Goal: Task Accomplishment & Management: Manage account settings

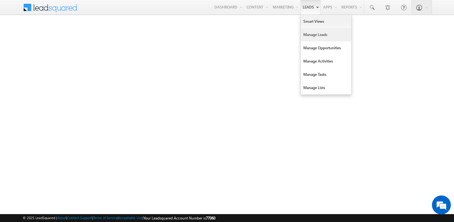
click at [308, 34] on link "Manage Leads" at bounding box center [326, 34] width 50 height 13
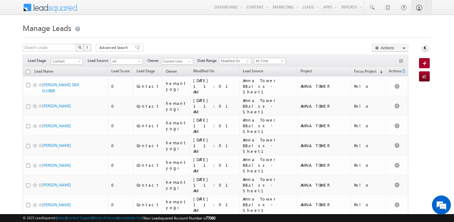
click at [27, 73] on input "checkbox" at bounding box center [28, 72] width 4 height 4
checkbox input "true"
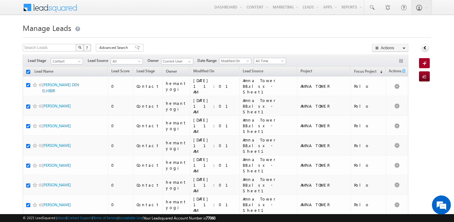
checkbox input "true"
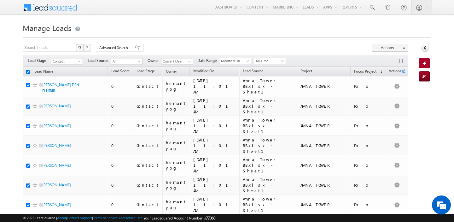
checkbox input "true"
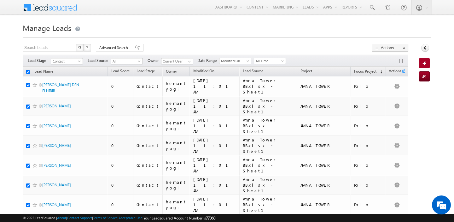
checkbox input "true"
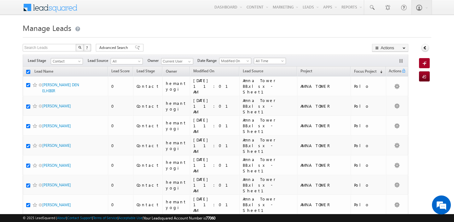
checkbox input "true"
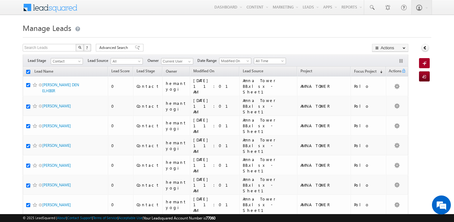
checkbox input "true"
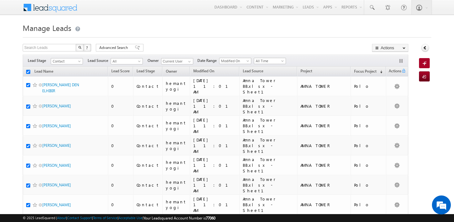
checkbox input "true"
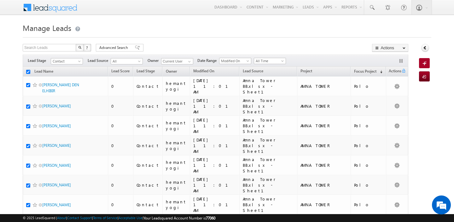
checkbox input "true"
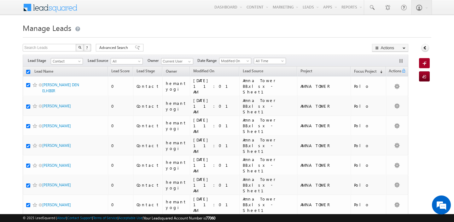
checkbox input "true"
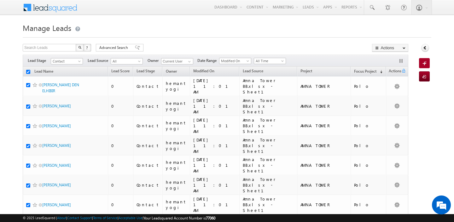
checkbox input "true"
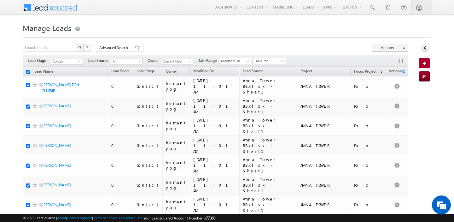
checkbox input "true"
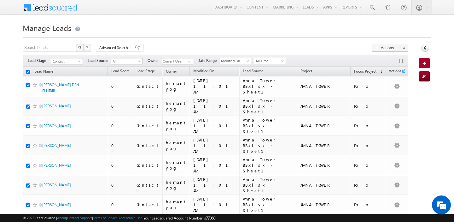
checkbox input "true"
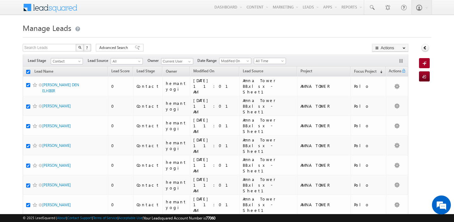
checkbox input "true"
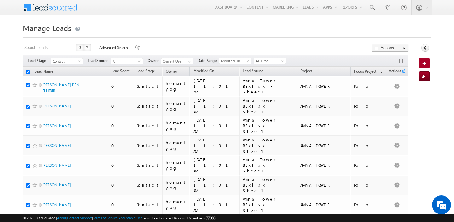
checkbox input "true"
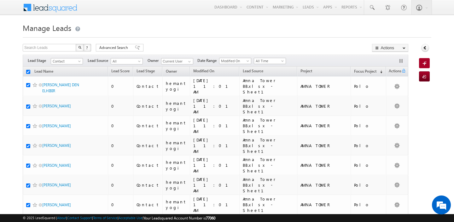
checkbox input "true"
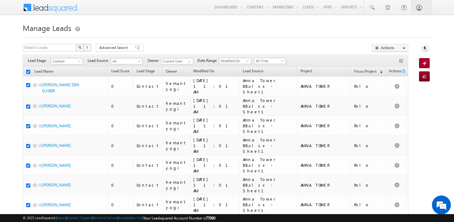
checkbox input "true"
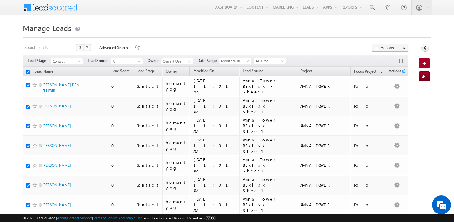
checkbox input "true"
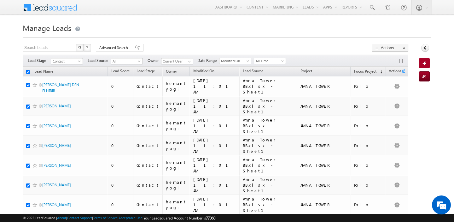
checkbox input "true"
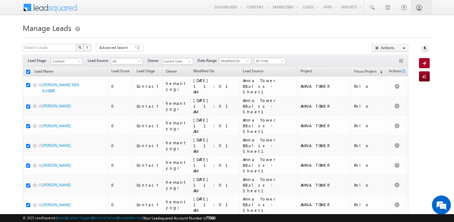
checkbox input "true"
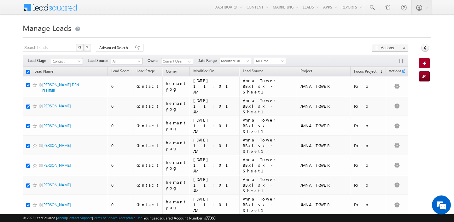
checkbox input "true"
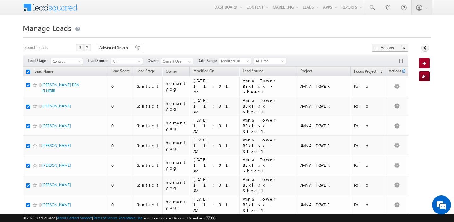
checkbox input "true"
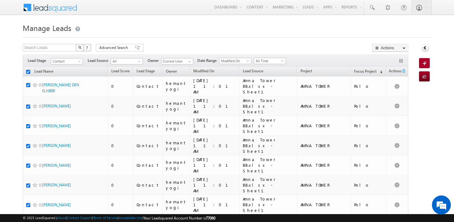
checkbox input "true"
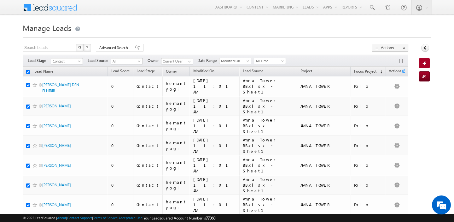
checkbox input "true"
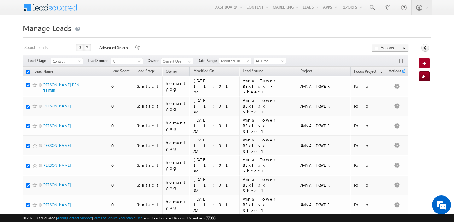
checkbox input "true"
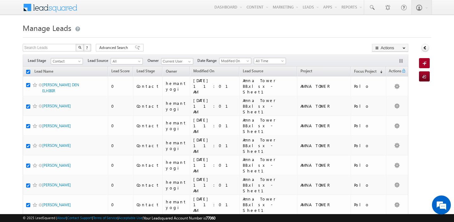
checkbox input "true"
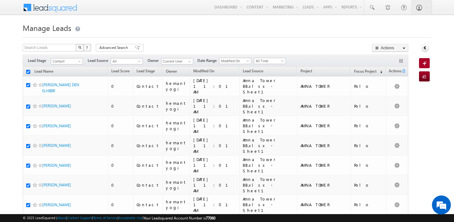
checkbox input "true"
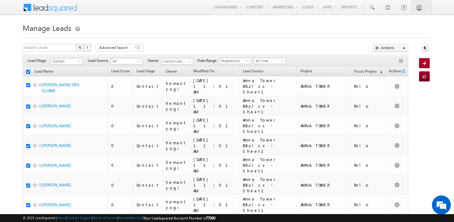
checkbox input "true"
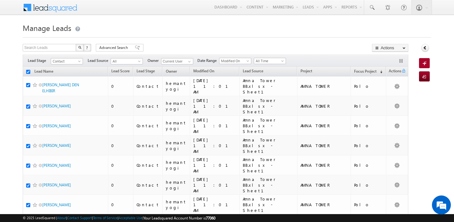
checkbox input "true"
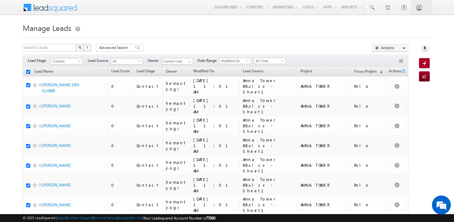
checkbox input "true"
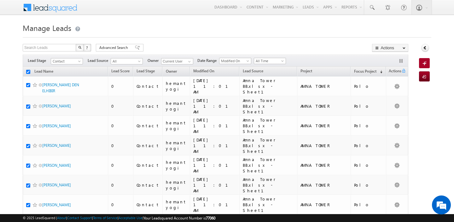
checkbox input "true"
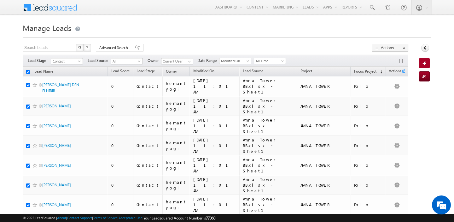
checkbox input "true"
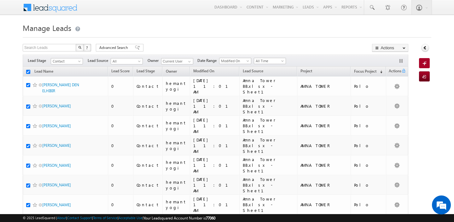
checkbox input "true"
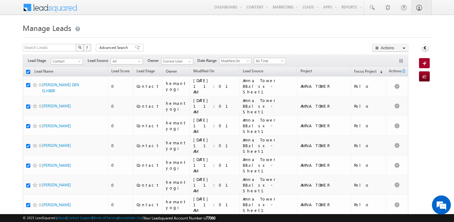
checkbox input "true"
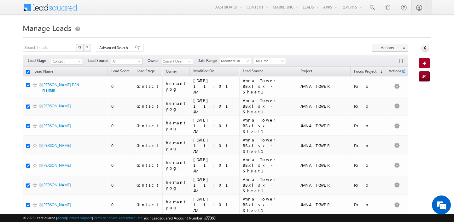
checkbox input "true"
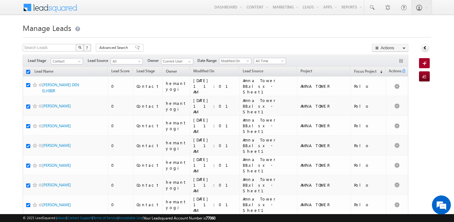
checkbox input "true"
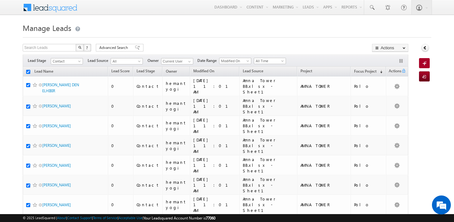
checkbox input "true"
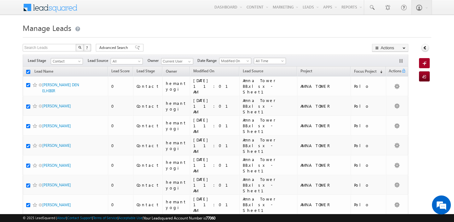
checkbox input "true"
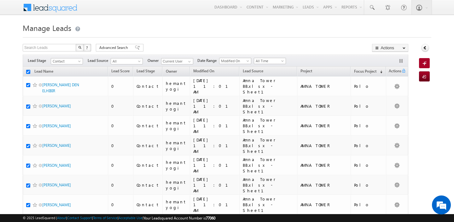
checkbox input "true"
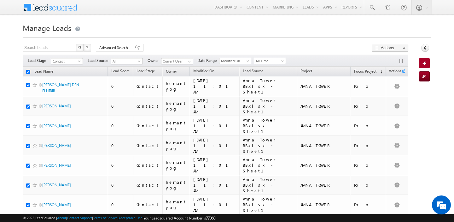
checkbox input "true"
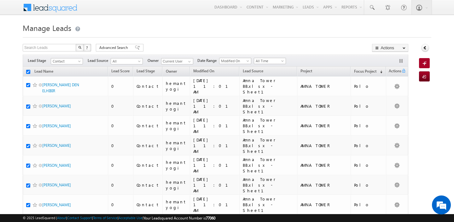
checkbox input "true"
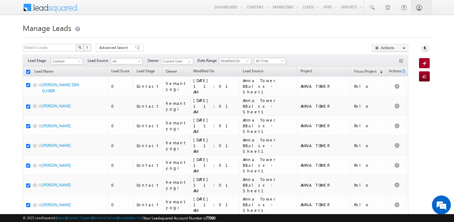
checkbox input "true"
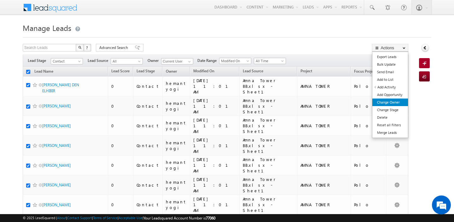
click at [394, 100] on link "Change Owner" at bounding box center [390, 102] width 36 height 8
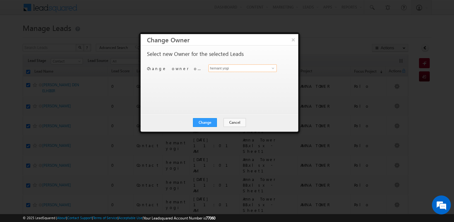
click at [238, 67] on input "hemant yogi" at bounding box center [242, 68] width 68 height 8
click at [229, 75] on link "Faisal Khan faisal.khan@indglobal.ae" at bounding box center [242, 78] width 68 height 12
click at [208, 122] on button "Change" at bounding box center [205, 122] width 24 height 9
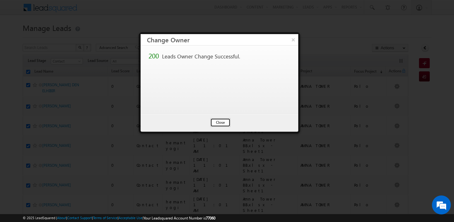
click at [215, 121] on button "Close" at bounding box center [220, 122] width 20 height 9
